Goal: Task Accomplishment & Management: Manage account settings

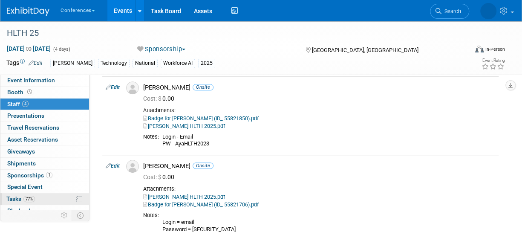
click at [50, 196] on link "77% Tasks 77%" at bounding box center [44, 199] width 89 height 12
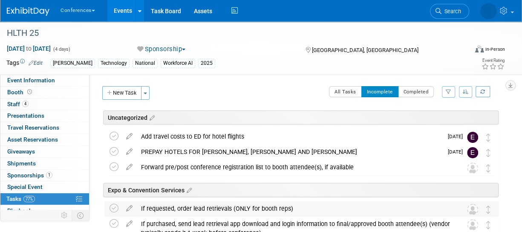
click at [197, 207] on div "If requested, order lead retrievals (ONLY for booth reps)" at bounding box center [293, 208] width 313 height 14
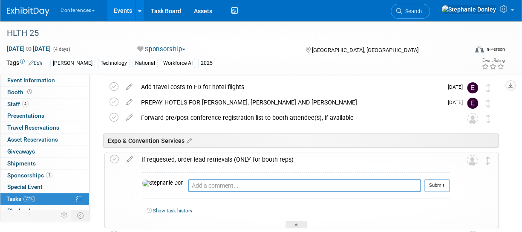
scroll to position [51, 0]
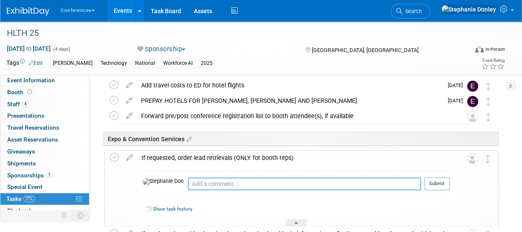
click at [188, 179] on textarea at bounding box center [304, 183] width 233 height 13
type textarea "n/a"
click at [438, 184] on button "Submit" at bounding box center [437, 183] width 25 height 13
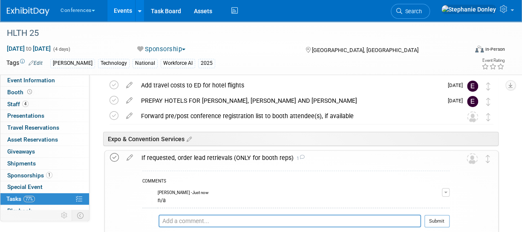
click at [111, 156] on icon at bounding box center [114, 157] width 9 height 9
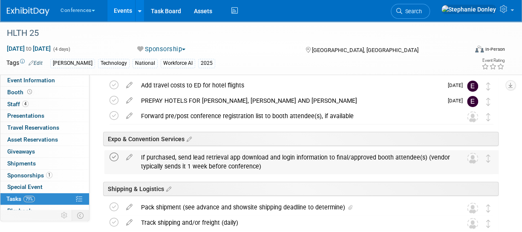
click at [112, 158] on icon at bounding box center [114, 157] width 9 height 9
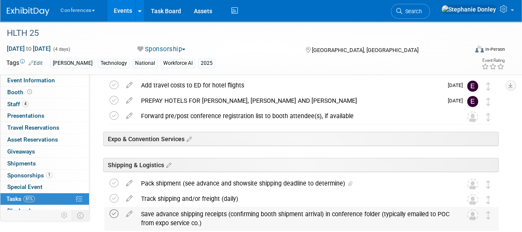
click at [113, 214] on icon at bounding box center [114, 213] width 9 height 9
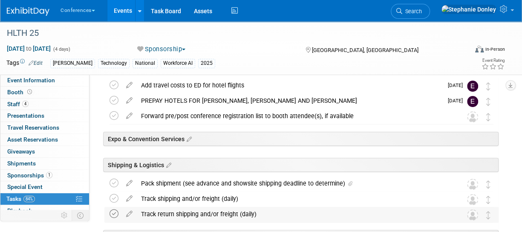
click at [114, 213] on icon at bounding box center [114, 213] width 9 height 9
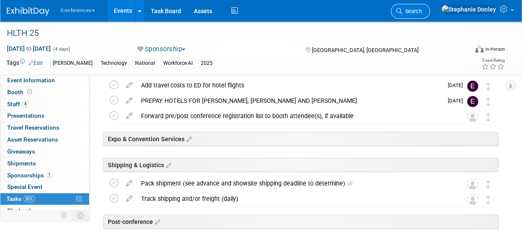
click at [422, 12] on span "Search" at bounding box center [412, 11] width 20 height 6
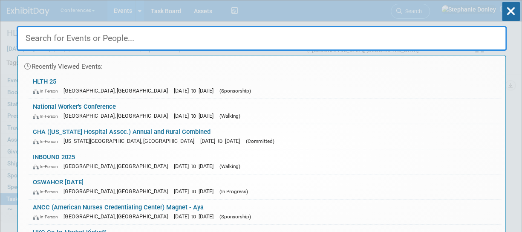
click at [302, 40] on input "text" at bounding box center [262, 38] width 490 height 25
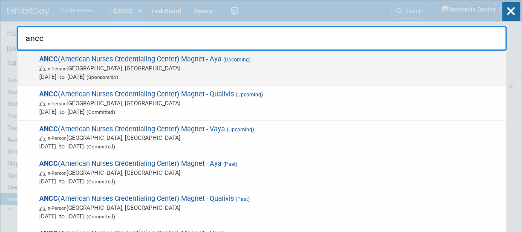
type input "ancc"
click at [113, 54] on div "ANCC (American Nurses Credentialing Center) Magnet - Aya (Upcoming) In-Person A…" at bounding box center [261, 68] width 489 height 35
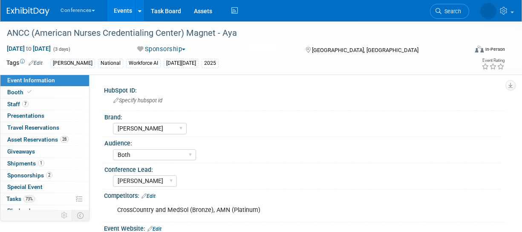
select select "[PERSON_NAME]"
select select "Both"
select select "[PERSON_NAME]"
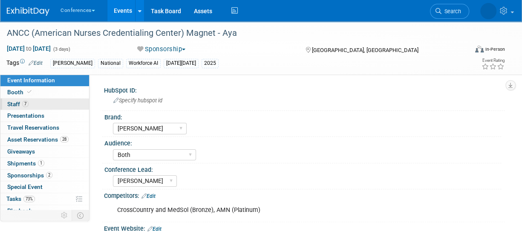
click at [11, 105] on span "Staff 7" at bounding box center [17, 104] width 21 height 7
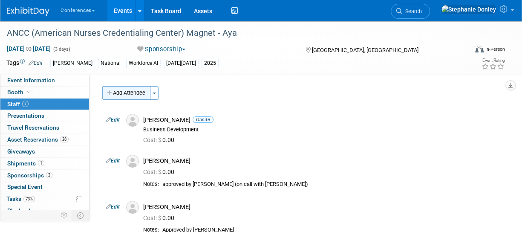
click at [124, 92] on button "Add Attendee" at bounding box center [126, 93] width 48 height 14
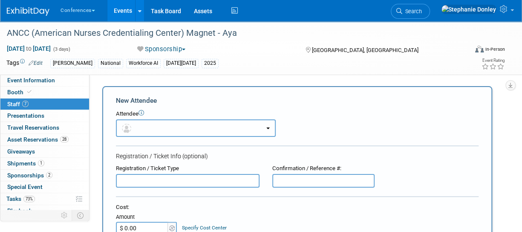
click at [136, 131] on button "button" at bounding box center [196, 127] width 160 height 17
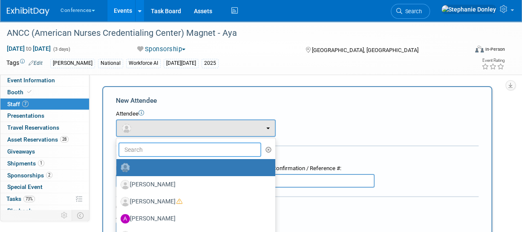
click at [139, 150] on input "text" at bounding box center [190, 149] width 143 height 14
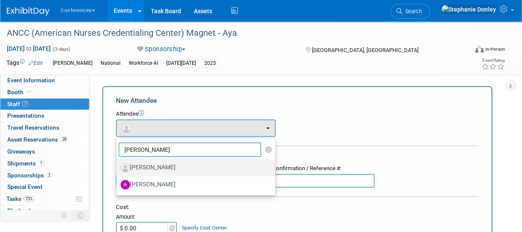
type input "[PERSON_NAME]"
click at [158, 167] on label "[PERSON_NAME]" at bounding box center [194, 168] width 146 height 14
click at [118, 167] on input "[PERSON_NAME]" at bounding box center [115, 167] width 6 height 6
select select "9592f055-31f3-4c5b-8ce0-f844fdf46433"
select select "1"
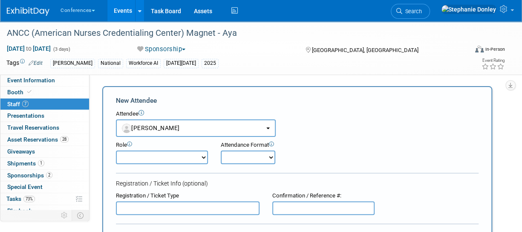
click at [250, 158] on select "Onsite Remote" at bounding box center [248, 157] width 55 height 14
select select "1"
click at [221, 150] on select "Onsite Remote" at bounding box center [248, 157] width 55 height 14
click at [202, 154] on select "Account Management Business Development Demonstrator Events Host Marketing Plan…" at bounding box center [162, 157] width 92 height 14
select select "400"
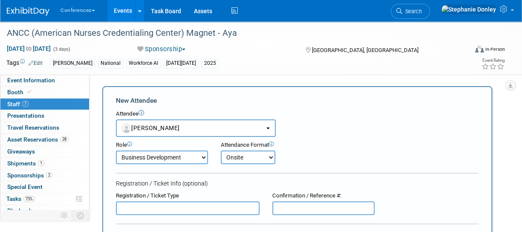
click at [116, 150] on select "Account Management Business Development Demonstrator Events Host Marketing Plan…" at bounding box center [162, 157] width 92 height 14
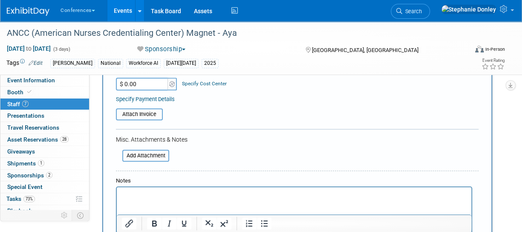
scroll to position [175, 0]
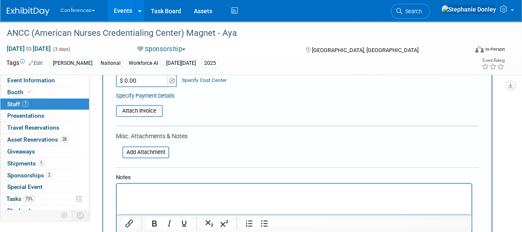
click at [139, 191] on p "Rich Text Area. Press ALT-0 for help." at bounding box center [294, 191] width 345 height 9
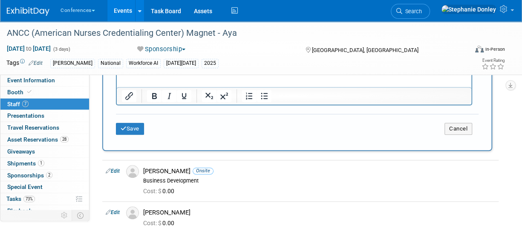
scroll to position [313, 0]
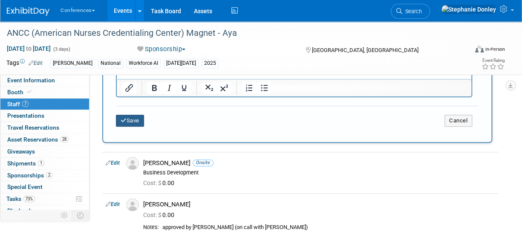
click at [131, 121] on button "Save" at bounding box center [130, 121] width 28 height 12
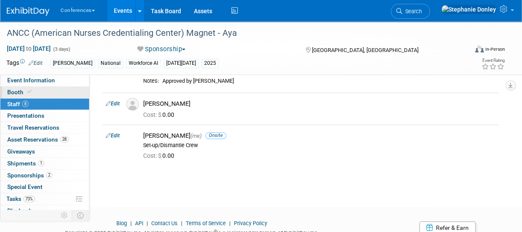
click at [13, 90] on span "Booth" at bounding box center [20, 92] width 26 height 7
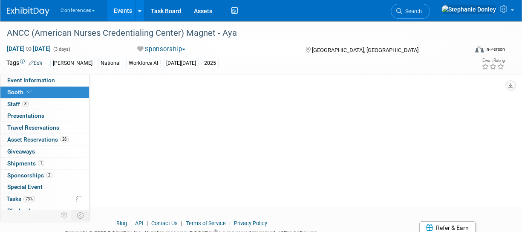
scroll to position [0, 0]
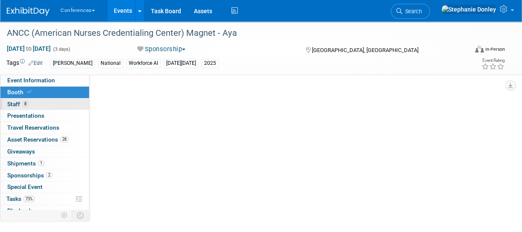
select select "20'x30'"
select select "Yes"
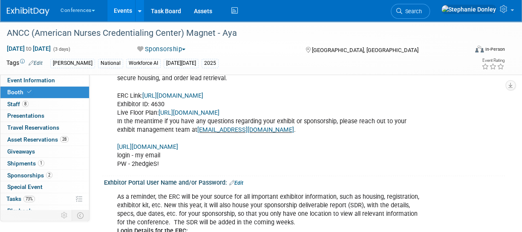
scroll to position [332, 0]
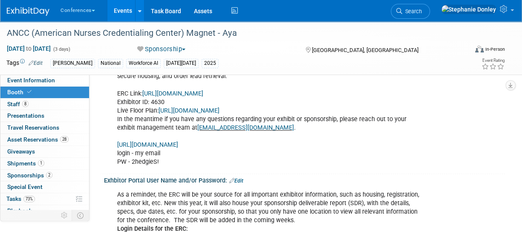
click at [178, 144] on link "[URL][DOMAIN_NAME]" at bounding box center [147, 144] width 61 height 7
click at [38, 103] on link "8 Staff 8" at bounding box center [44, 104] width 89 height 12
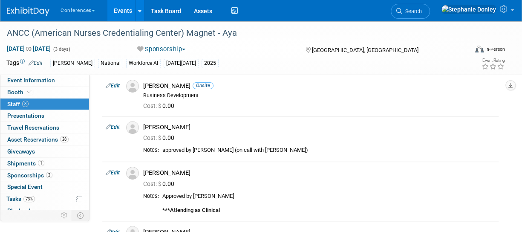
scroll to position [0, 0]
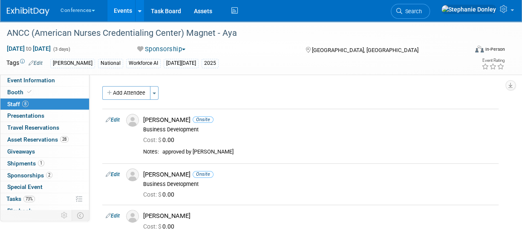
click at [314, 18] on div "Conferences Explore: My Workspaces 2 Go to Workspace: Conferences Marketing Req…" at bounding box center [256, 10] width 498 height 21
